Goal: Task Accomplishment & Management: Complete application form

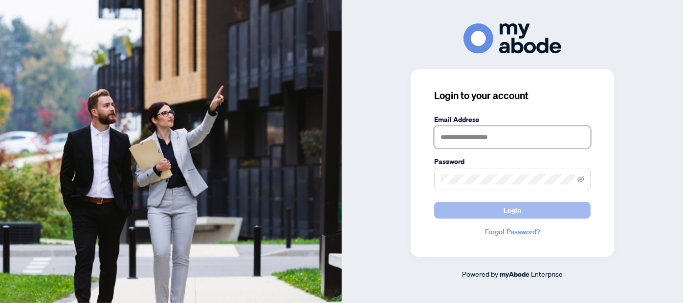
type input "**********"
click at [515, 213] on span "Login" at bounding box center [512, 211] width 18 height 16
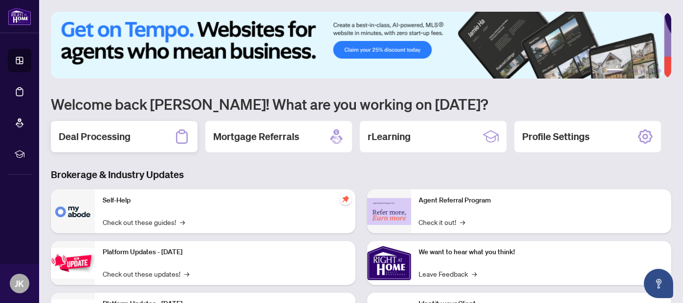
click at [96, 134] on h2 "Deal Processing" at bounding box center [95, 137] width 72 height 14
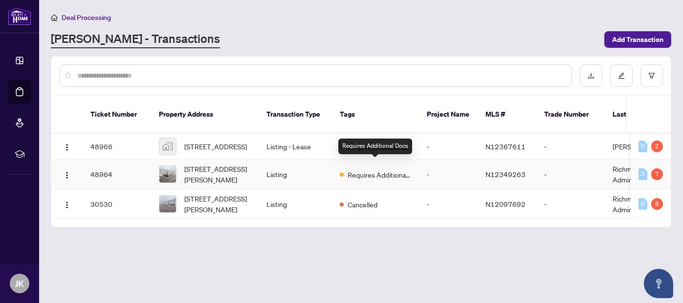
click at [386, 170] on span "Requires Additional Docs" at bounding box center [379, 175] width 64 height 11
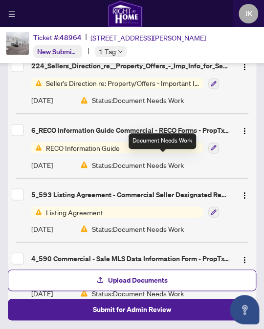
scroll to position [288, 0]
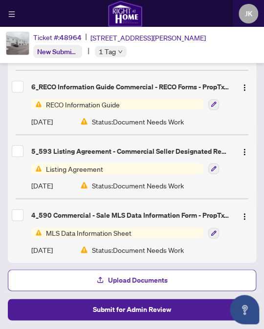
click at [108, 279] on span "Upload Documents" at bounding box center [138, 281] width 60 height 16
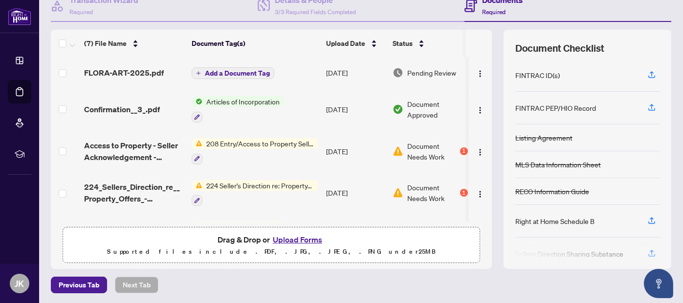
scroll to position [0, 0]
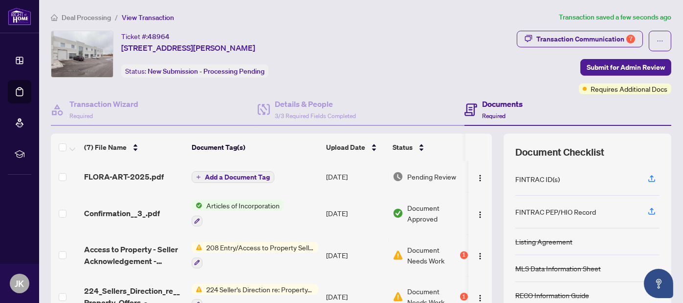
click at [261, 174] on span "Add a Document Tag" at bounding box center [237, 177] width 65 height 7
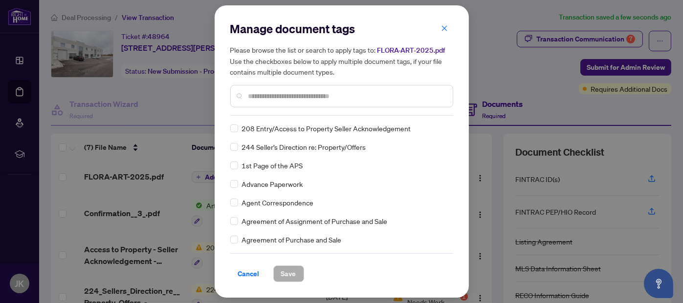
scroll to position [147, 0]
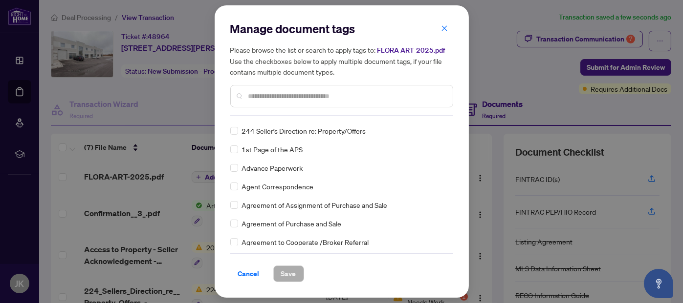
click at [283, 92] on input "text" at bounding box center [346, 96] width 196 height 11
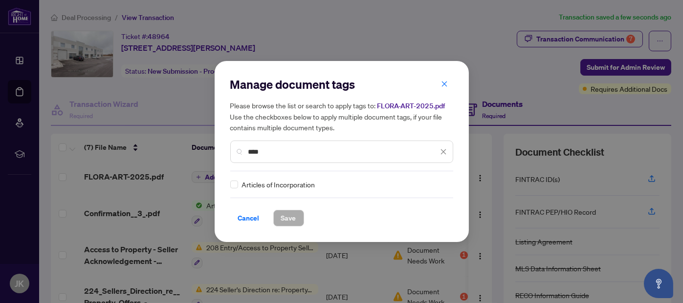
scroll to position [0, 0]
type input "****"
click at [259, 187] on span "Articles of Incorporation" at bounding box center [278, 184] width 73 height 11
click at [300, 188] on span "Articles of Incorporation" at bounding box center [278, 184] width 73 height 11
click at [291, 215] on span "Save" at bounding box center [288, 219] width 15 height 16
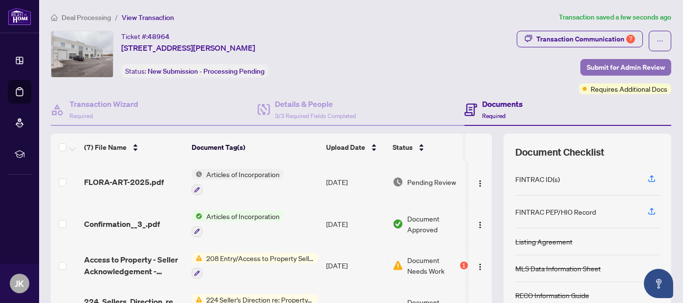
click at [615, 67] on span "Submit for Admin Review" at bounding box center [625, 68] width 78 height 16
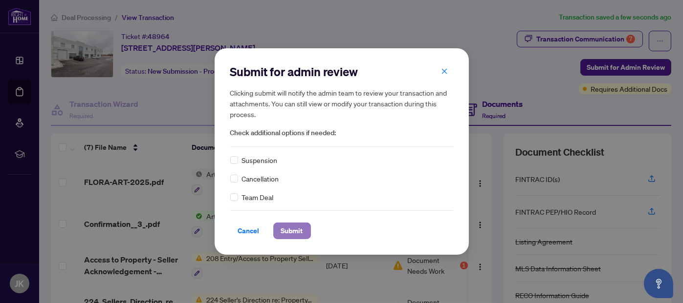
click at [288, 234] on span "Submit" at bounding box center [292, 231] width 22 height 16
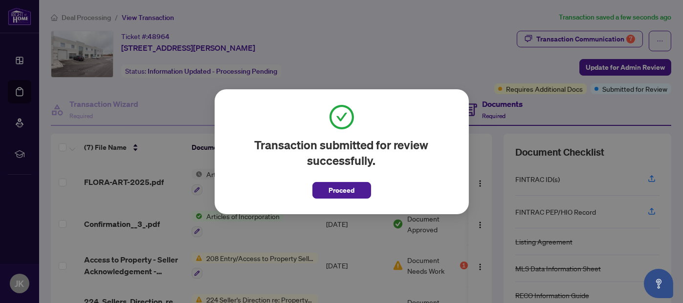
click at [328, 195] on span "Proceed" at bounding box center [341, 191] width 26 height 16
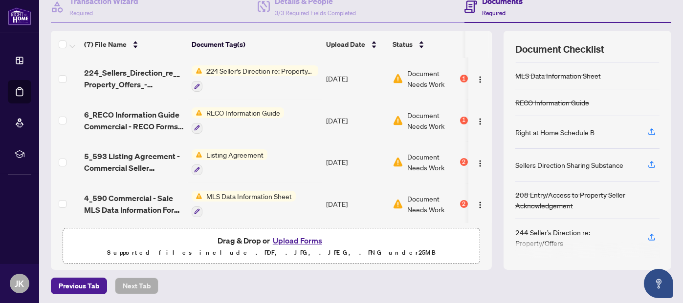
scroll to position [104, 0]
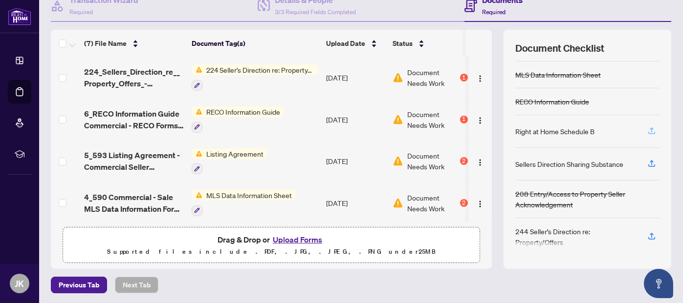
click at [649, 128] on icon "button" at bounding box center [651, 130] width 4 height 5
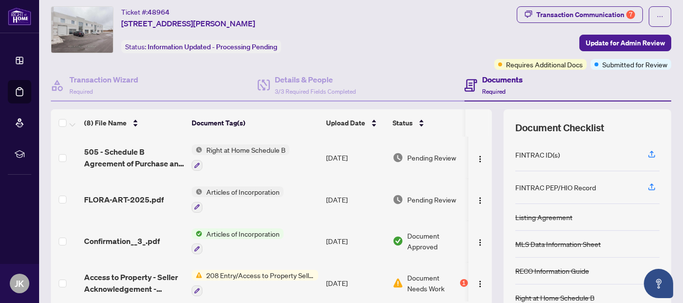
scroll to position [0, 0]
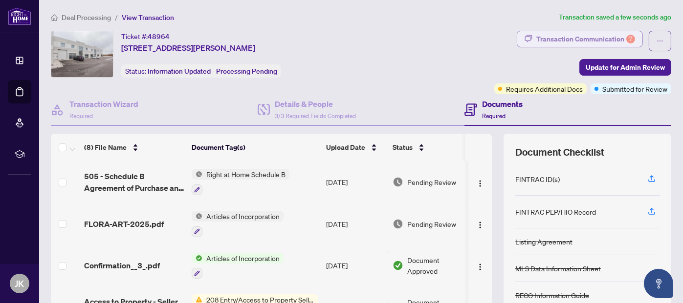
click at [614, 38] on div "Transaction Communication 7" at bounding box center [585, 39] width 99 height 16
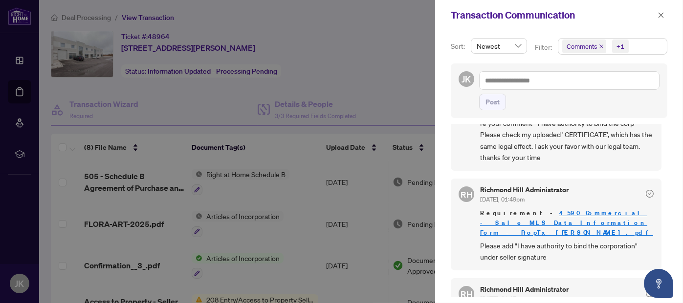
scroll to position [98, 0]
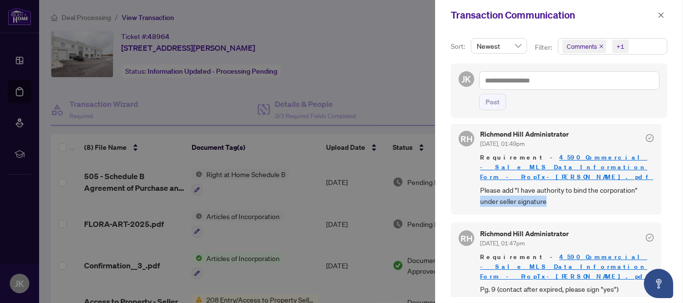
drag, startPoint x: 481, startPoint y: 190, endPoint x: 554, endPoint y: 192, distance: 72.8
click at [554, 192] on span "Please add "I have authority to bind the corporation" under seller signature" at bounding box center [566, 196] width 173 height 23
click at [566, 193] on span "Please add "I have authority to bind the corporation" under seller signature" at bounding box center [566, 196] width 173 height 23
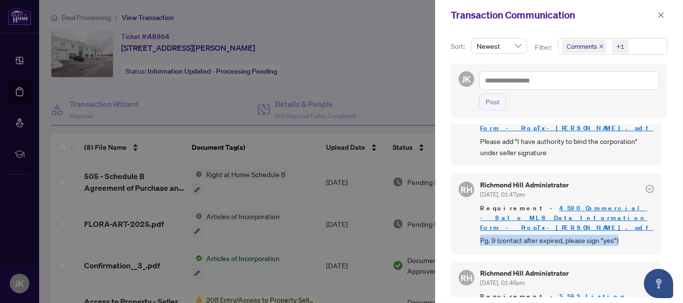
drag, startPoint x: 482, startPoint y: 219, endPoint x: 617, endPoint y: 226, distance: 135.5
click at [617, 226] on div "RH Richmond Hill Administrator Aug/18/2025, 01:47pm Requirement - 4_590 Commerc…" at bounding box center [555, 214] width 211 height 81
click at [631, 227] on div "RH Richmond Hill Administrator Aug/18/2025, 01:47pm Requirement - 4_590 Commerc…" at bounding box center [555, 214] width 211 height 81
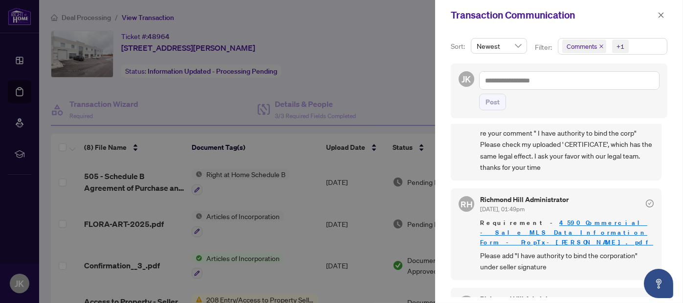
scroll to position [49, 0]
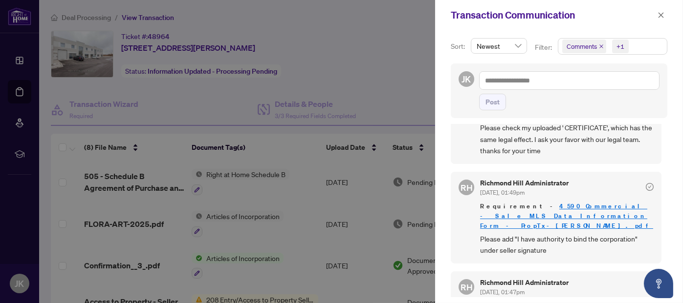
click at [536, 204] on link "4_590 Commercial - Sale MLS Data Information Form - PropTx-[PERSON_NAME].pdf" at bounding box center [566, 216] width 173 height 28
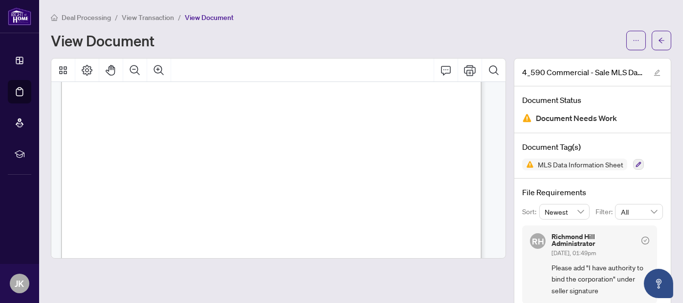
scroll to position [4797, 0]
click at [441, 73] on icon "Comment" at bounding box center [446, 70] width 12 height 12
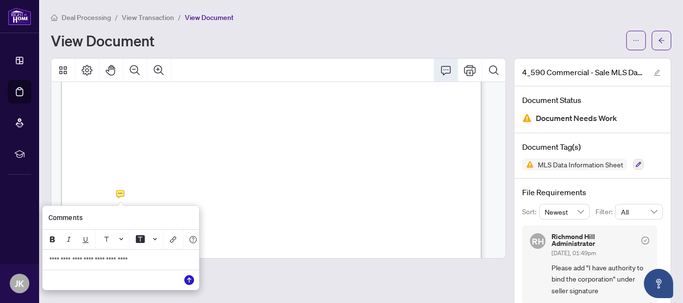
click at [191, 282] on icon "Save" at bounding box center [189, 281] width 10 height 10
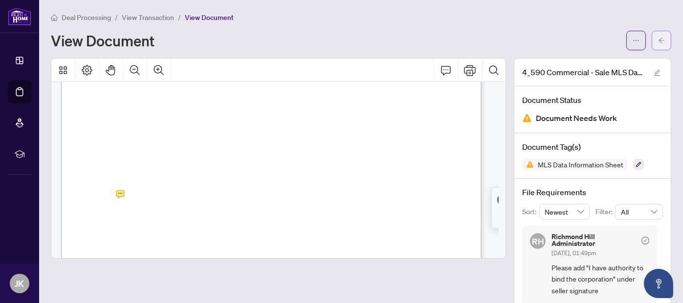
click at [658, 44] on span "button" at bounding box center [661, 41] width 7 height 16
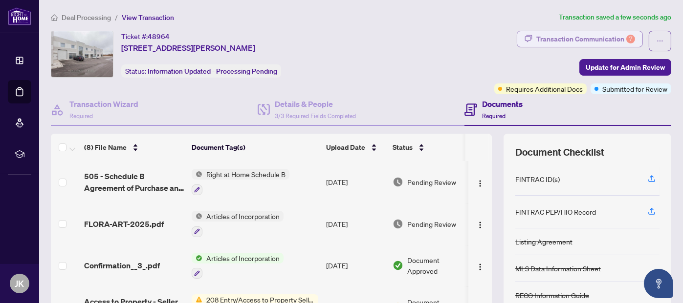
click at [588, 40] on div "Transaction Communication 7" at bounding box center [585, 39] width 99 height 16
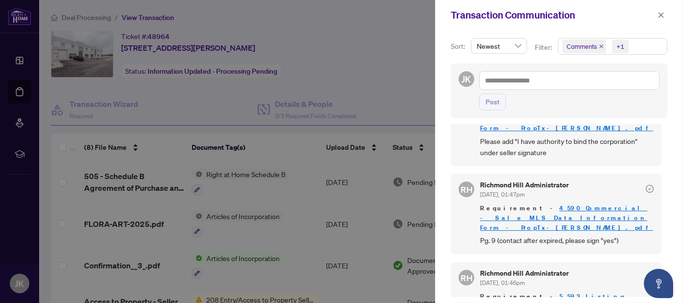
scroll to position [98, 0]
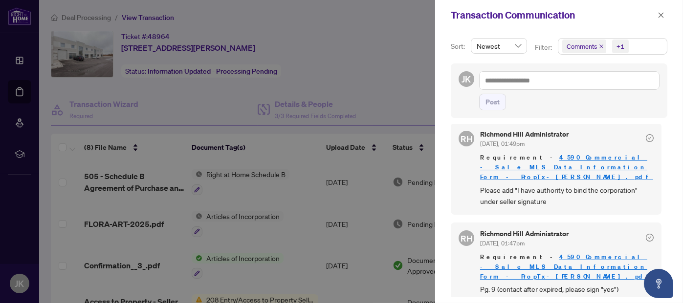
click at [542, 253] on link "4_590 Commercial - Sale MLS Data Information Form - PropTx-[PERSON_NAME].pdf" at bounding box center [566, 267] width 173 height 28
click at [661, 17] on icon "close" at bounding box center [660, 15] width 7 height 7
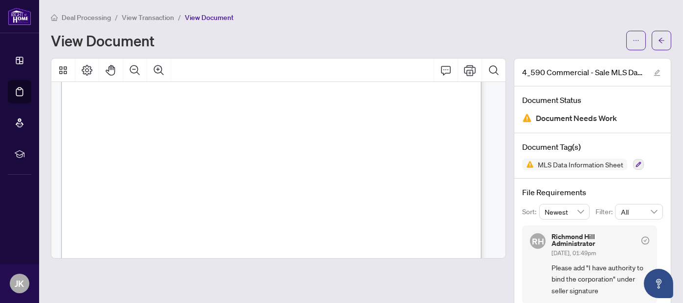
scroll to position [4544, 0]
click at [384, 164] on span "4" at bounding box center [386, 165] width 4 height 5
click at [162, 163] on span "4" at bounding box center [160, 165] width 4 height 5
click at [440, 68] on icon "Comment" at bounding box center [446, 70] width 12 height 12
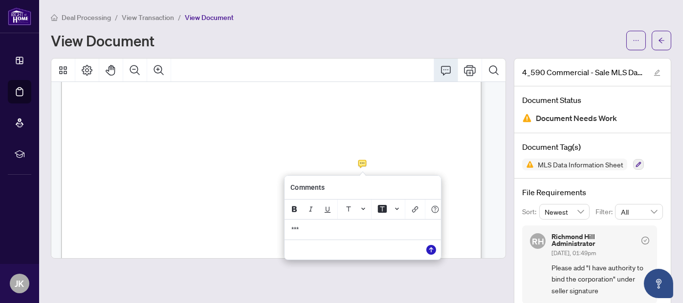
click at [431, 253] on icon "Save" at bounding box center [431, 250] width 10 height 10
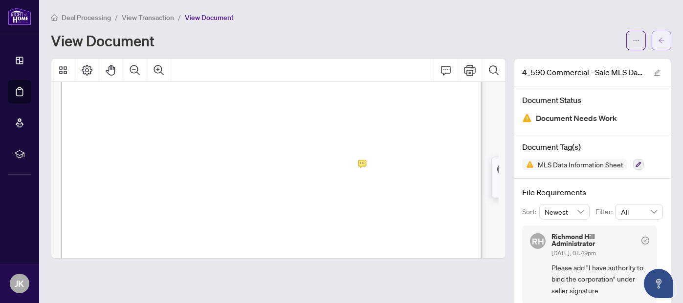
click at [658, 43] on icon "arrow-left" at bounding box center [661, 40] width 7 height 7
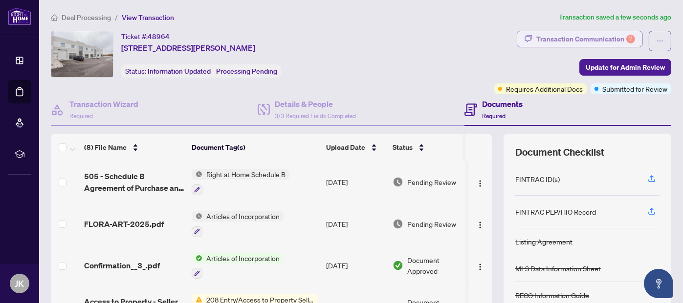
click at [587, 37] on div "Transaction Communication 7" at bounding box center [585, 39] width 99 height 16
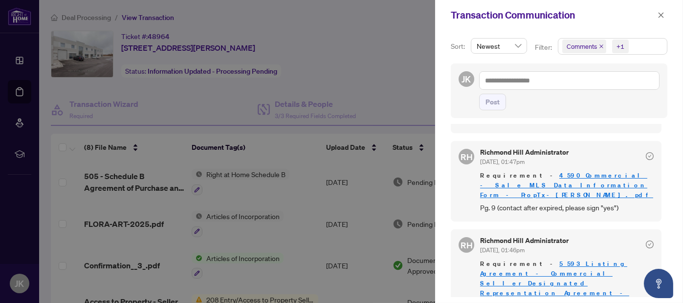
scroll to position [195, 0]
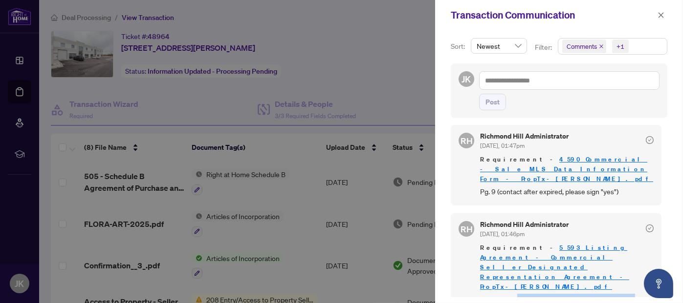
drag, startPoint x: 517, startPoint y: 248, endPoint x: 634, endPoint y: 252, distance: 117.3
click at [634, 294] on span "Please add "I have authority to bind the corporation" under seller signatures" at bounding box center [566, 305] width 173 height 23
click at [583, 244] on link "5_593 Listing Agreement - Commercial Seller Designated Representation Agreement…" at bounding box center [554, 267] width 149 height 47
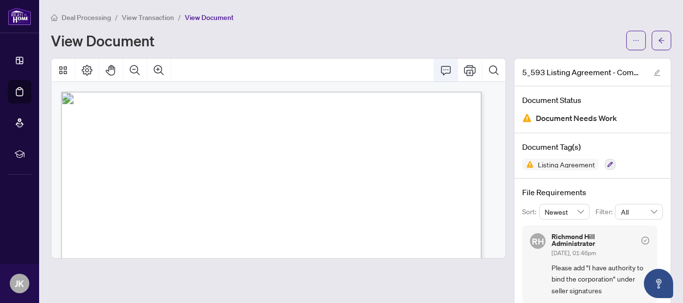
click at [440, 66] on icon "Comment" at bounding box center [446, 70] width 12 height 12
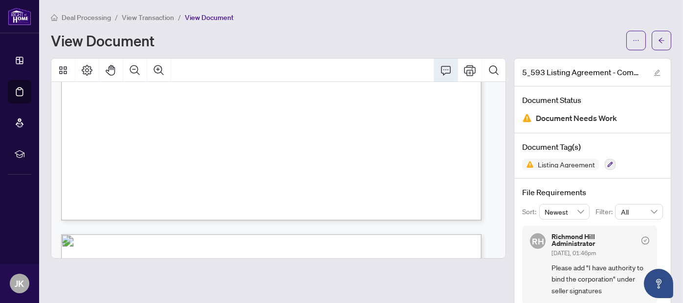
scroll to position [1515, 0]
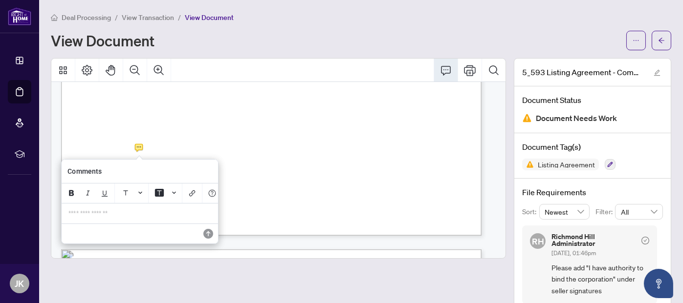
drag, startPoint x: 82, startPoint y: 216, endPoint x: 70, endPoint y: 218, distance: 11.9
click at [70, 218] on p "**********" at bounding box center [139, 214] width 143 height 8
click at [207, 236] on icon "Save" at bounding box center [208, 234] width 10 height 10
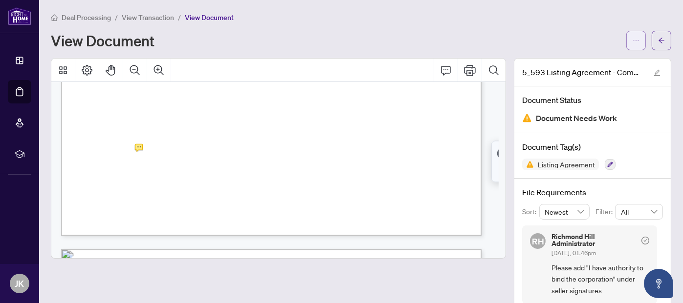
click at [632, 37] on icon "ellipsis" at bounding box center [635, 40] width 7 height 7
click at [658, 40] on icon "arrow-left" at bounding box center [661, 40] width 7 height 7
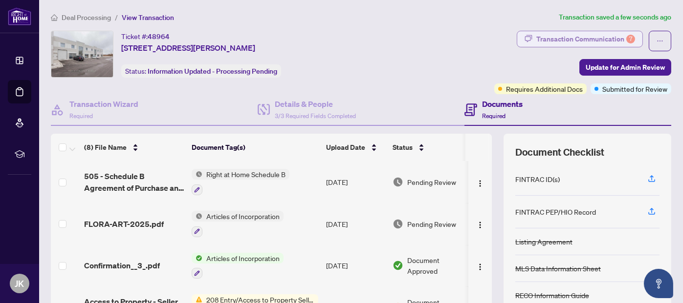
click at [590, 39] on div "Transaction Communication 7" at bounding box center [585, 39] width 99 height 16
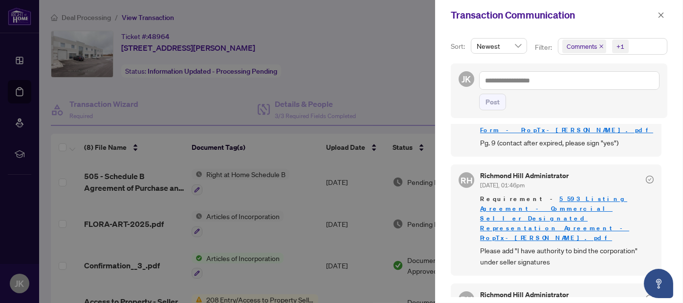
scroll to position [293, 0]
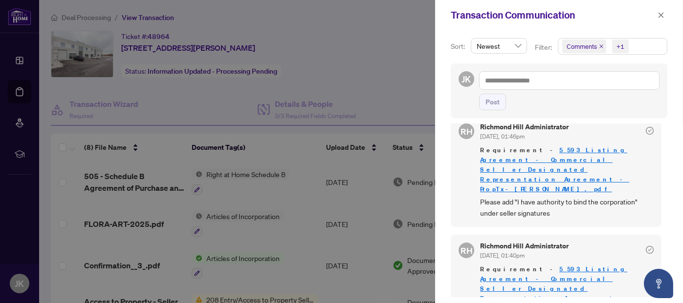
click at [566, 265] on link "5_593 Listing Agreement - Commercial Seller Designated Representation Agreement…" at bounding box center [554, 288] width 149 height 47
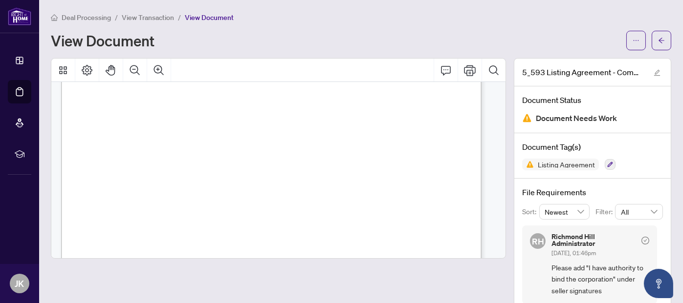
scroll to position [1221, 0]
click at [440, 67] on icon "Comment" at bounding box center [446, 70] width 12 height 12
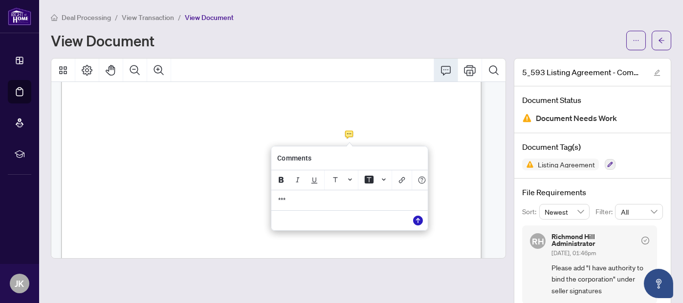
click at [420, 222] on icon "Save" at bounding box center [418, 221] width 10 height 10
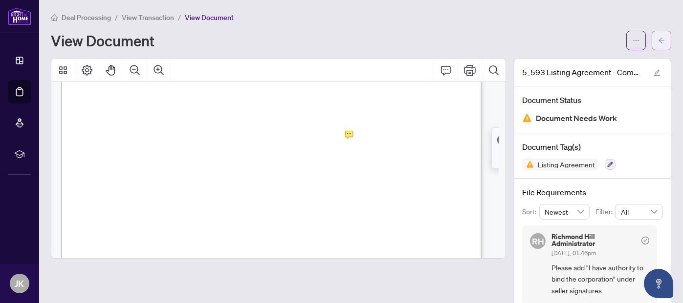
click at [658, 40] on icon "arrow-left" at bounding box center [661, 40] width 6 height 5
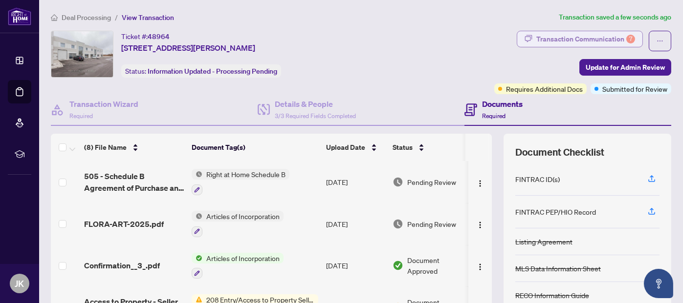
click at [607, 37] on div "Transaction Communication 7" at bounding box center [585, 39] width 99 height 16
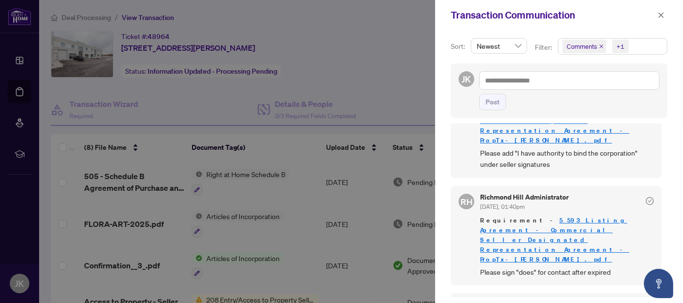
scroll to position [391, 0]
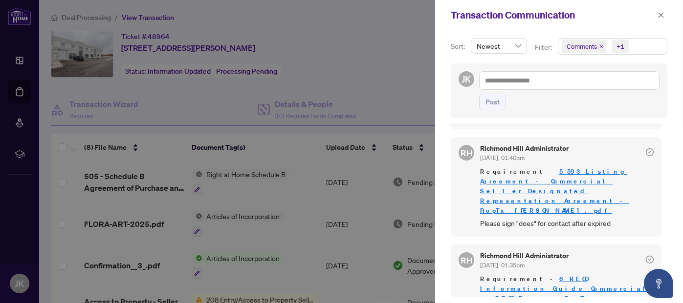
click at [531, 275] on link "6_RECO Information Guide Commercial - RECO Forms - PropTx-[PERSON_NAME].pdf" at bounding box center [566, 294] width 172 height 38
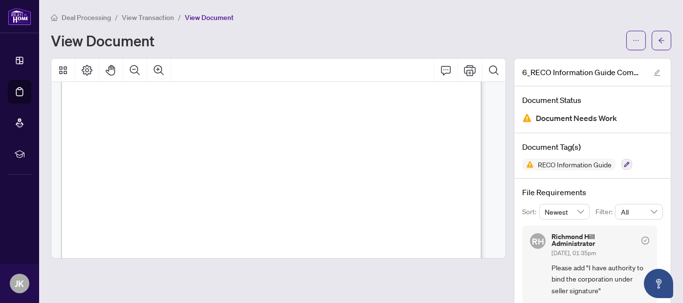
scroll to position [5160, 0]
click at [440, 71] on icon "Comment" at bounding box center [446, 70] width 12 height 12
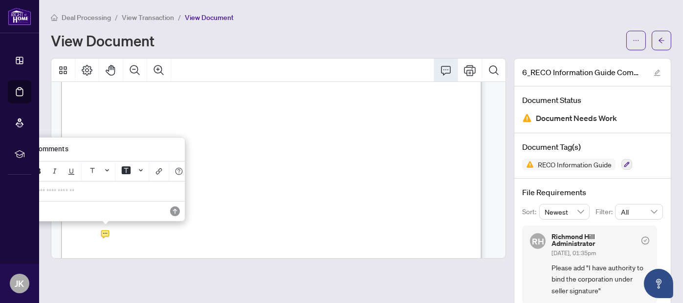
scroll to position [31, 0]
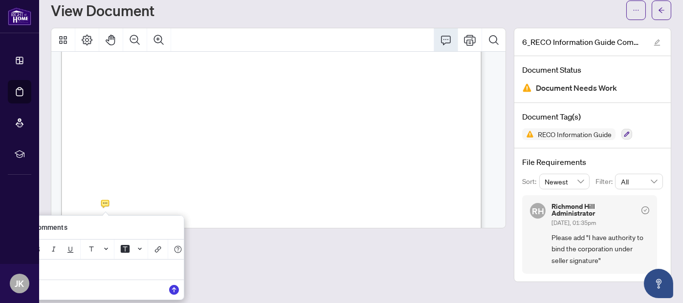
drag, startPoint x: 146, startPoint y: 222, endPoint x: 275, endPoint y: 218, distance: 129.1
click at [0, 0] on div "Comments *" at bounding box center [0, 0] width 0 height 0
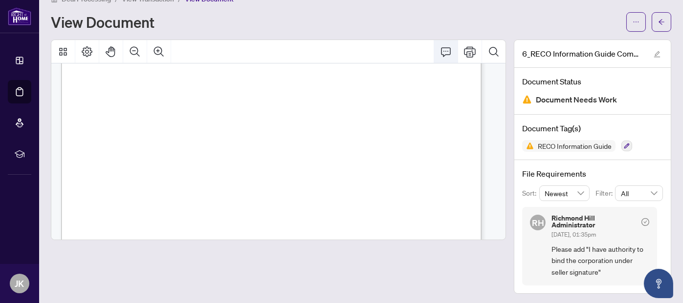
click at [440, 51] on icon "Comment" at bounding box center [446, 52] width 12 height 12
click at [443, 51] on icon "Comment" at bounding box center [446, 51] width 10 height 9
click at [137, 166] on div "Version: January 25, 2024 9 Acknowledgement Acknowledgement | RECO INFORMATION …" at bounding box center [356, 264] width 590 height 764
click at [137, 168] on div "Version: January 25, 2024 9 Acknowledgement Acknowledgement | RECO INFORMATION …" at bounding box center [356, 264] width 590 height 764
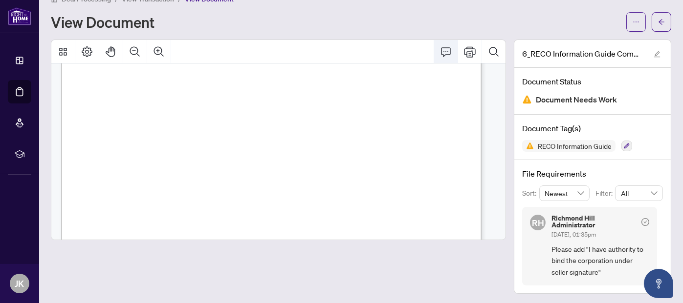
click at [440, 47] on icon "Comment" at bounding box center [446, 52] width 12 height 12
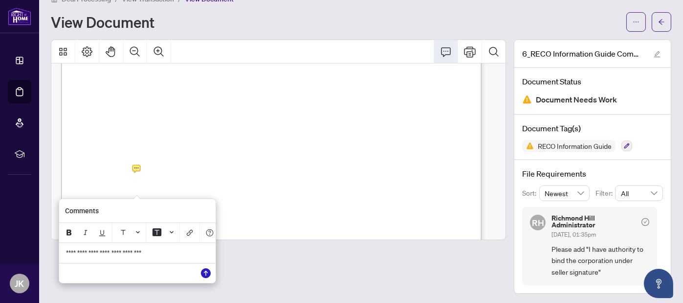
click at [206, 276] on icon "Save" at bounding box center [206, 274] width 10 height 10
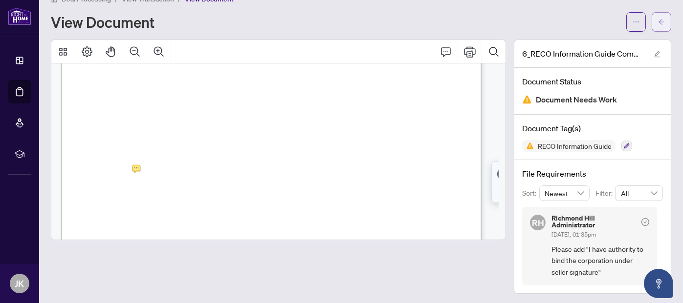
click at [658, 24] on icon "arrow-left" at bounding box center [661, 22] width 7 height 7
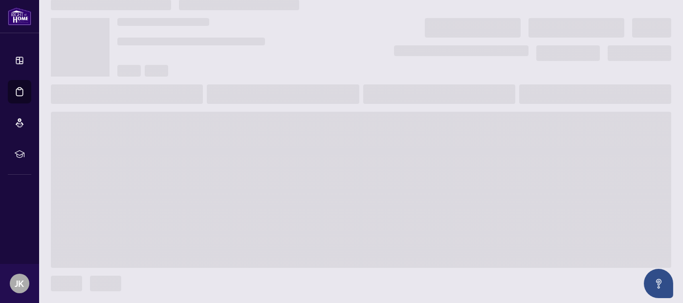
scroll to position [12, 0]
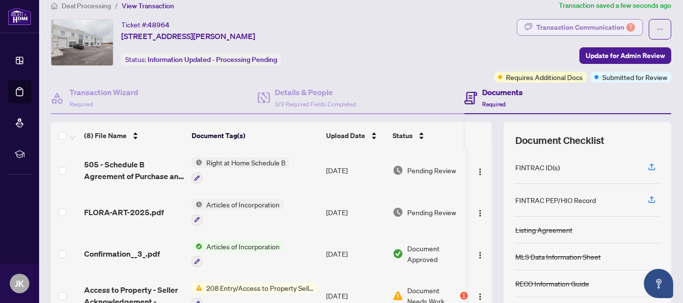
click at [572, 24] on div "Transaction Communication 7" at bounding box center [585, 28] width 99 height 16
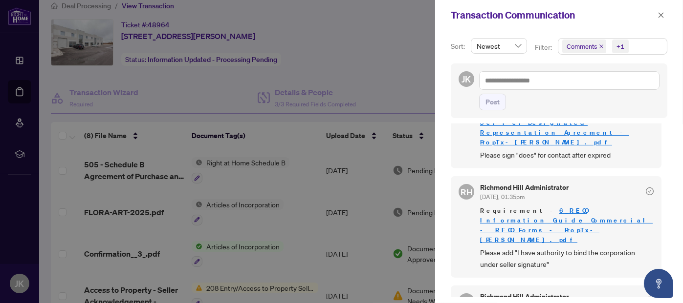
scroll to position [489, 0]
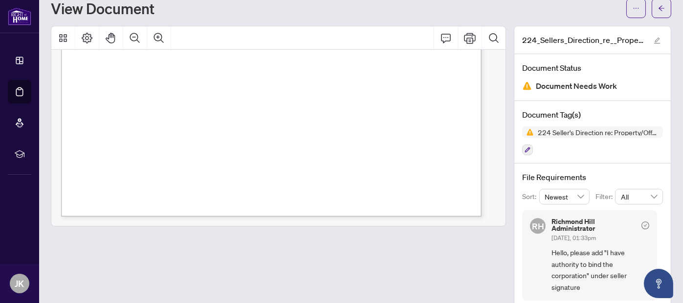
scroll to position [47, 0]
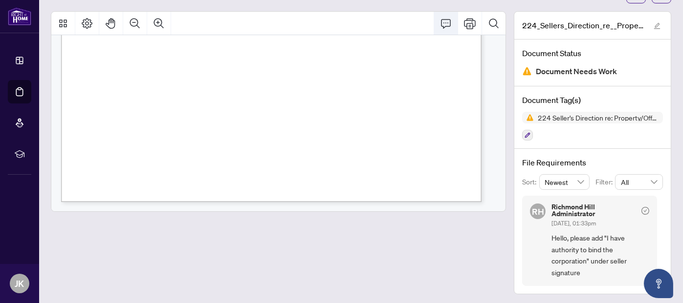
click at [440, 23] on icon "Comment" at bounding box center [446, 24] width 12 height 12
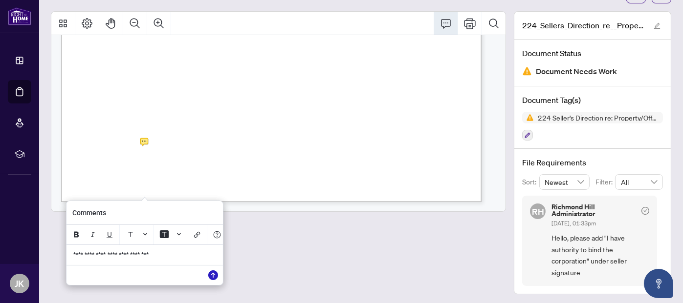
click at [213, 278] on icon "Save" at bounding box center [213, 276] width 10 height 10
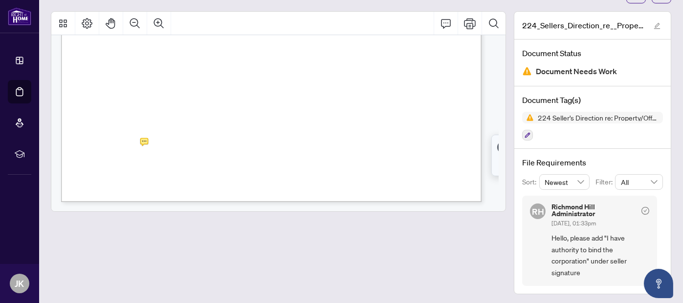
click at [626, 181] on span "All" at bounding box center [639, 182] width 36 height 15
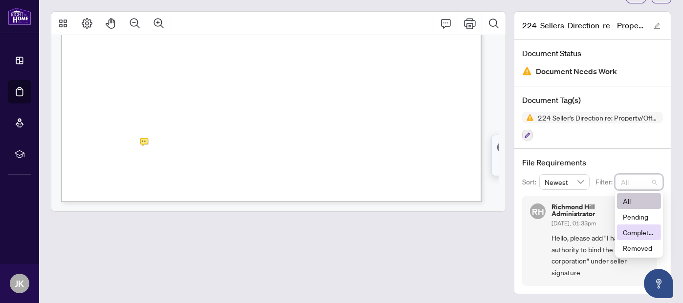
click at [466, 259] on div at bounding box center [278, 152] width 455 height 283
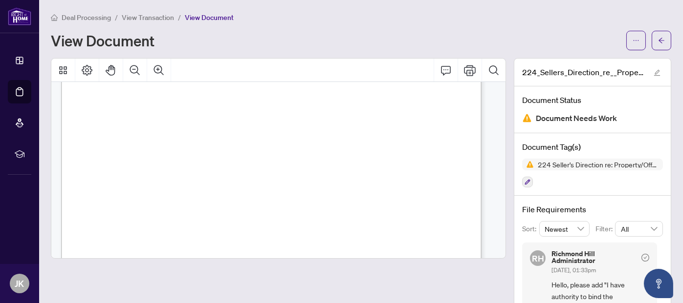
scroll to position [0, 0]
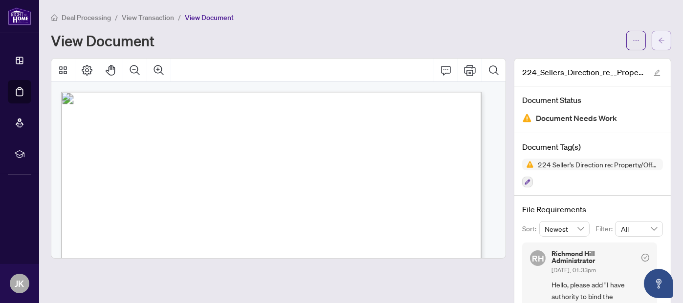
click at [658, 41] on icon "arrow-left" at bounding box center [661, 40] width 7 height 7
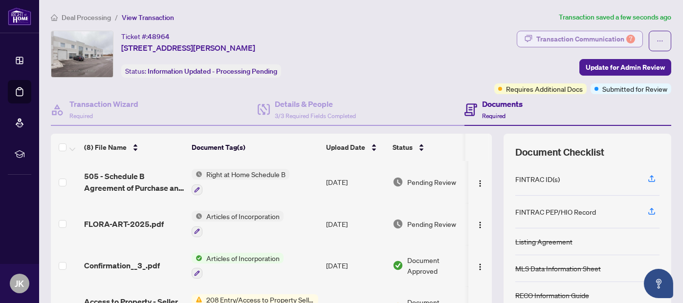
click at [590, 35] on div "Transaction Communication 7" at bounding box center [585, 39] width 99 height 16
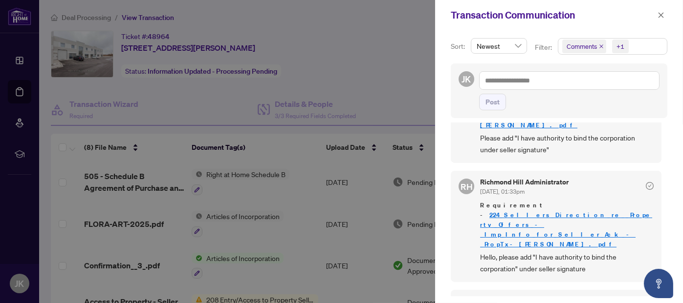
scroll to position [618, 0]
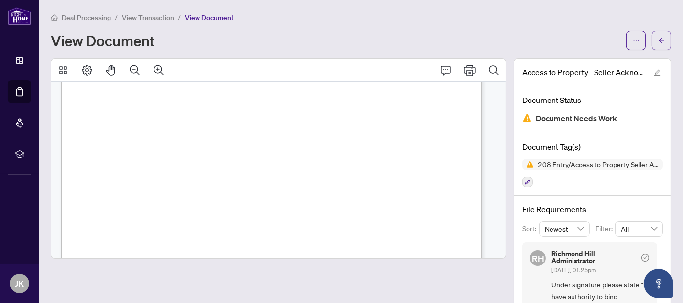
scroll to position [386, 0]
click at [130, 142] on span "...............................................................................…" at bounding box center [219, 142] width 260 height 5
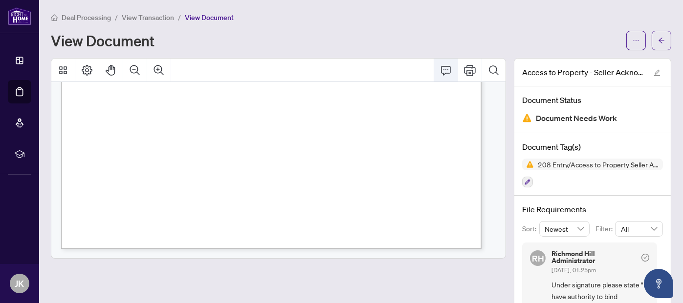
click at [441, 72] on icon "Comment" at bounding box center [446, 70] width 10 height 9
click at [440, 69] on icon "Comment" at bounding box center [446, 70] width 12 height 12
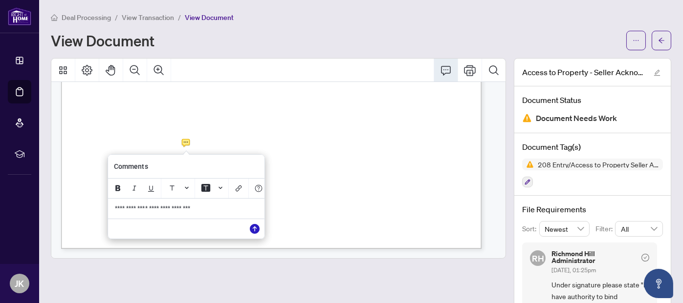
click at [253, 232] on icon "Save" at bounding box center [255, 229] width 10 height 10
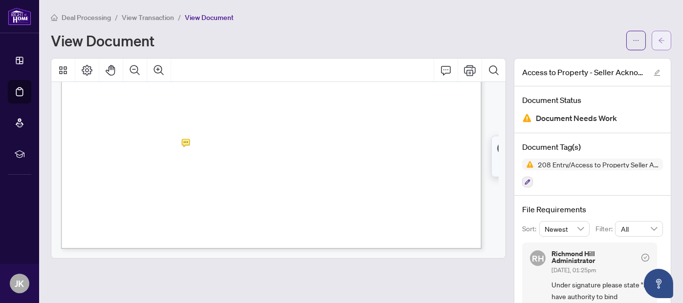
click at [658, 41] on icon "arrow-left" at bounding box center [661, 40] width 7 height 7
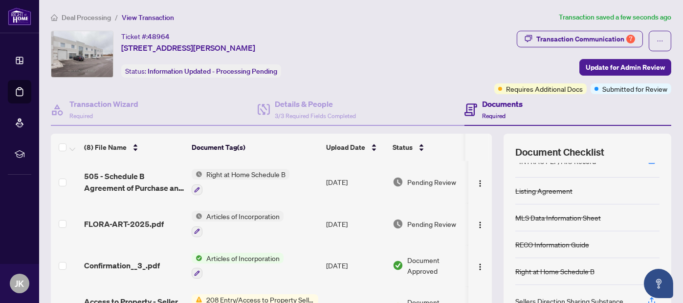
scroll to position [35, 0]
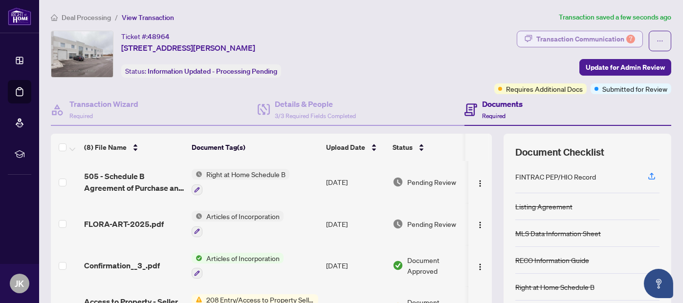
click at [612, 35] on div "Transaction Communication 7" at bounding box center [585, 39] width 99 height 16
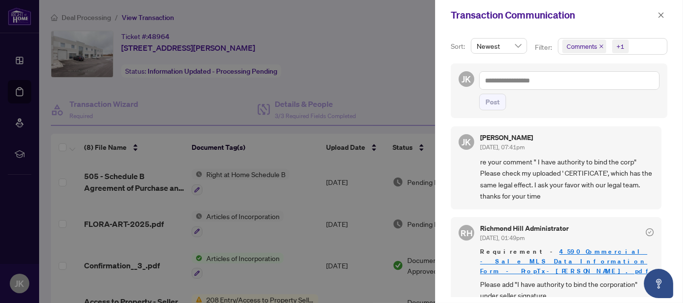
scroll to position [0, 0]
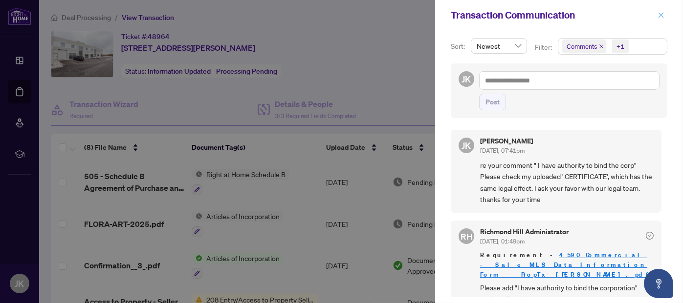
click at [659, 13] on icon "close" at bounding box center [660, 14] width 5 height 5
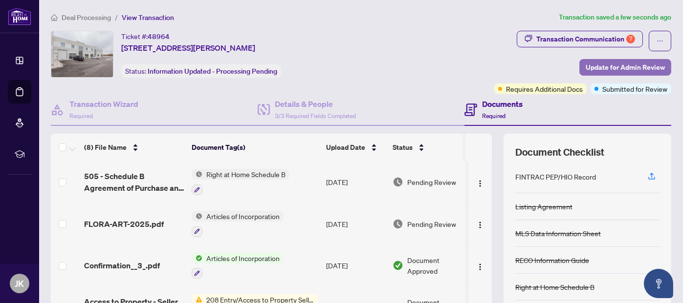
click at [627, 64] on span "Update for Admin Review" at bounding box center [624, 68] width 79 height 16
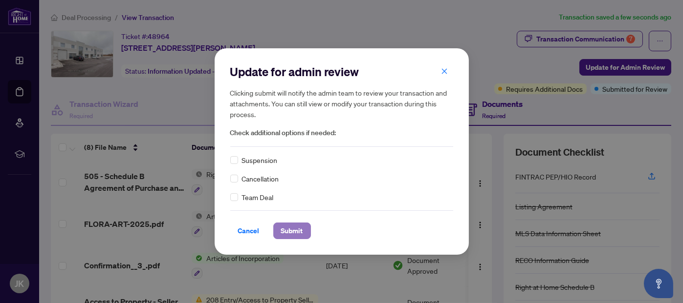
click at [290, 229] on span "Submit" at bounding box center [292, 231] width 22 height 16
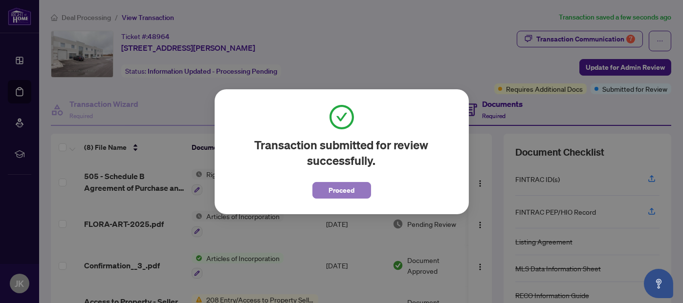
click at [340, 190] on span "Proceed" at bounding box center [341, 191] width 26 height 16
